Goal: Transaction & Acquisition: Purchase product/service

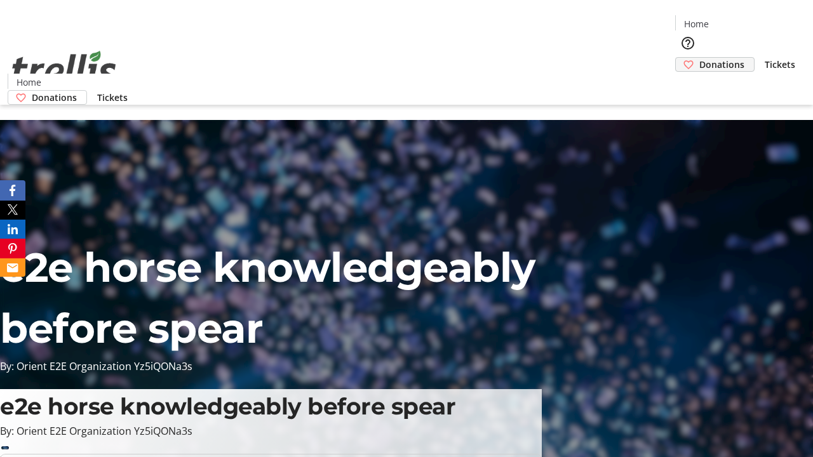
click at [699, 58] on span "Donations" at bounding box center [721, 64] width 45 height 13
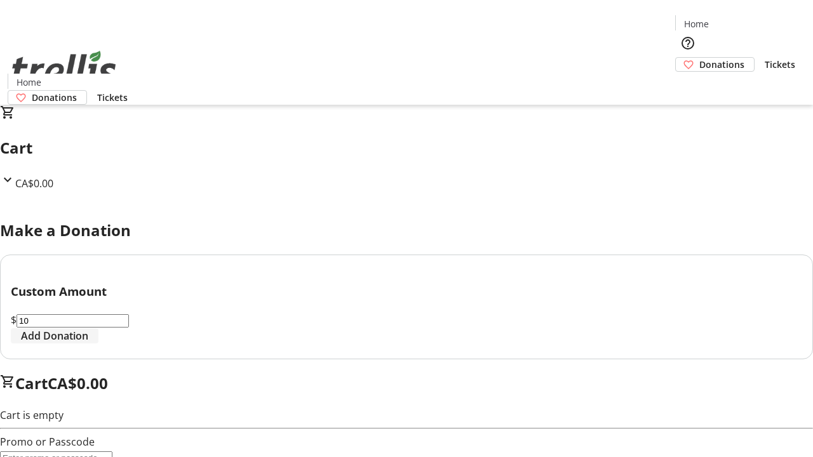
click at [88, 344] on span "Add Donation" at bounding box center [54, 335] width 67 height 15
select select "CA"
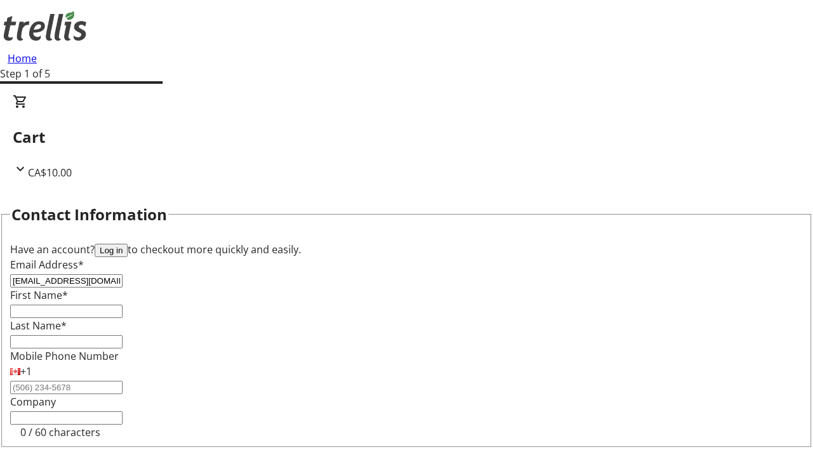
type input "[EMAIL_ADDRESS][DOMAIN_NAME]"
type input "[PERSON_NAME]"
type input "Conn"
type input "[STREET_ADDRESS][PERSON_NAME]"
type input "Kelowna"
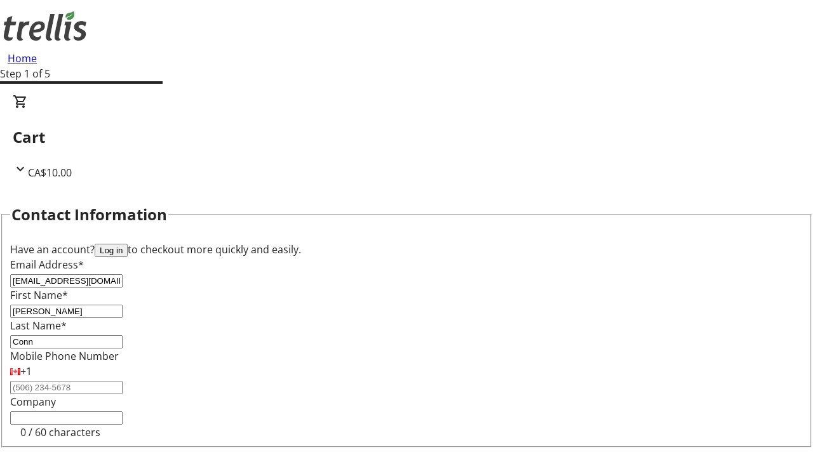
select select "BC"
type input "Kelowna"
type input "V1Y 0C2"
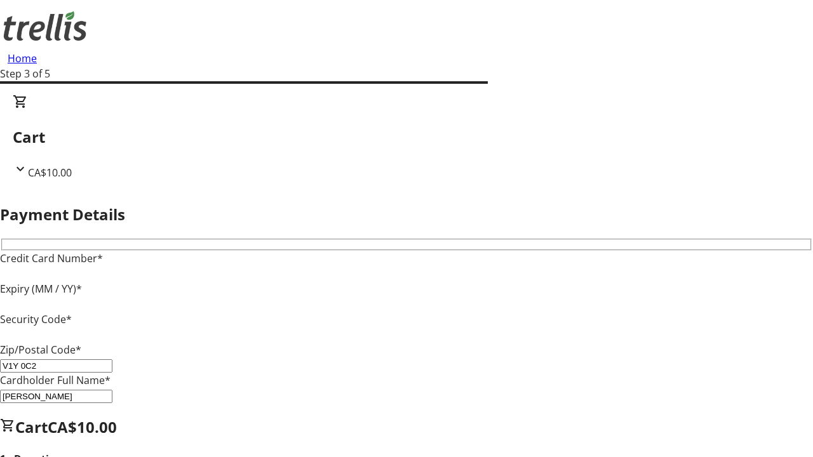
type input "V1Y 0C2"
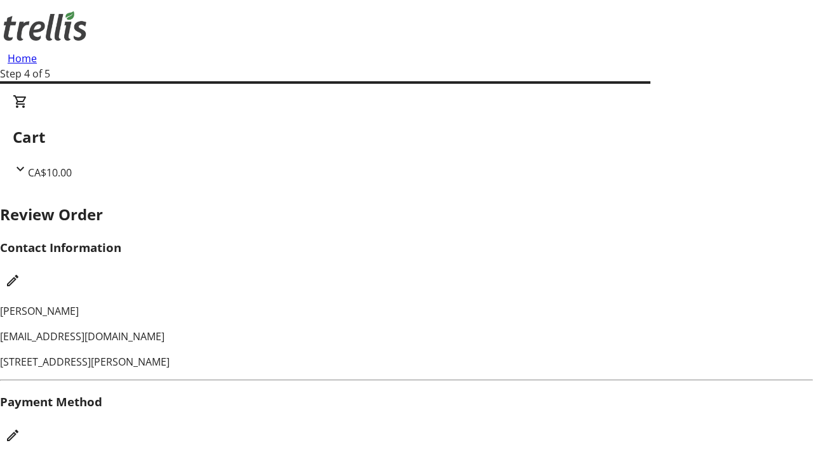
checkbox input "false"
